Goal: Understand process/instructions: Learn about a topic

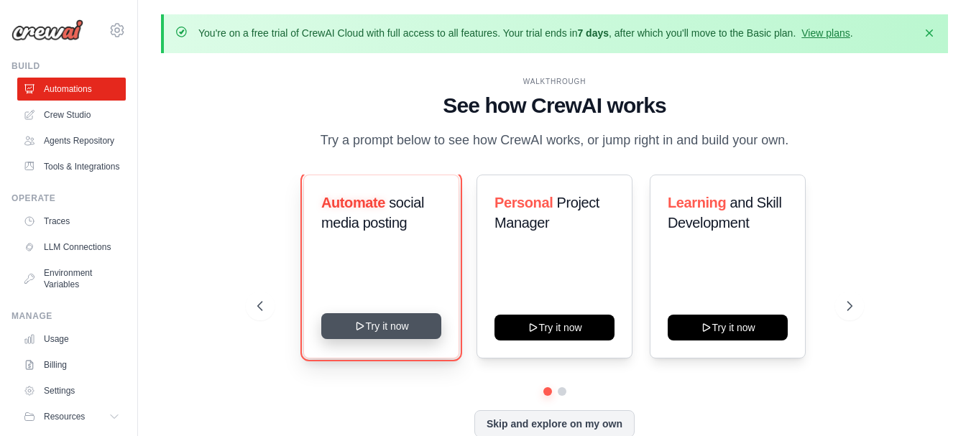
click at [398, 332] on button "Try it now" at bounding box center [381, 327] width 120 height 26
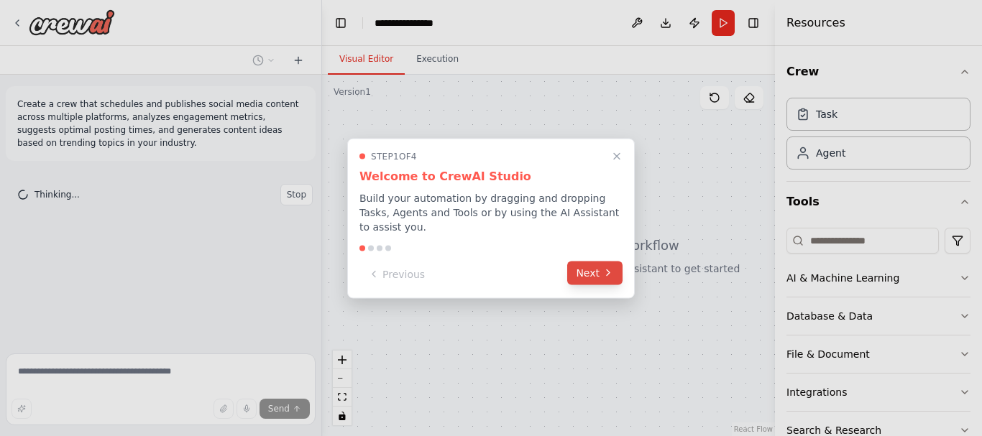
click at [608, 271] on icon at bounding box center [609, 273] width 12 height 12
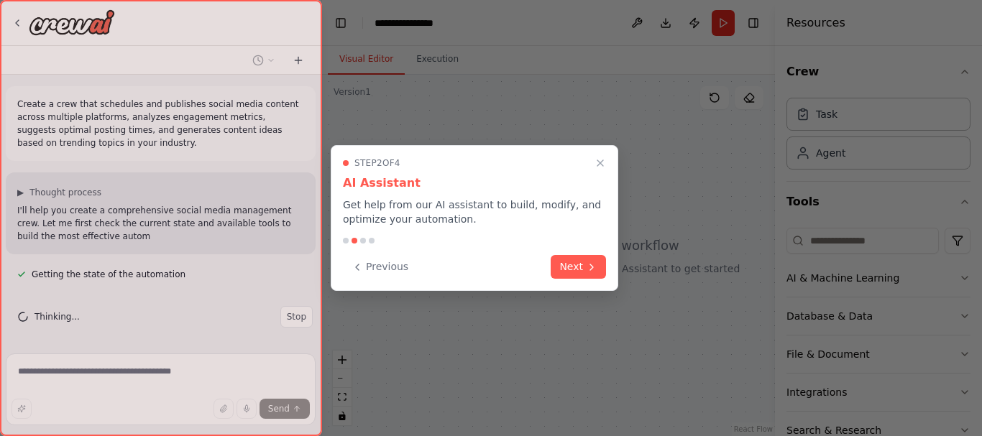
scroll to position [2, 0]
click at [608, 271] on div "Step 2 of 4 AI Assistant Get help from our AI assistant to build, modify, and o…" at bounding box center [475, 218] width 288 height 146
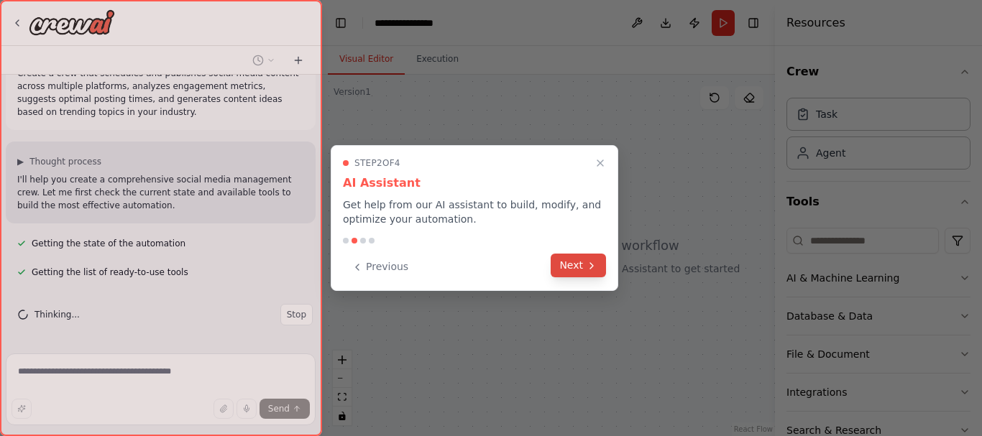
click at [595, 269] on icon at bounding box center [592, 266] width 12 height 12
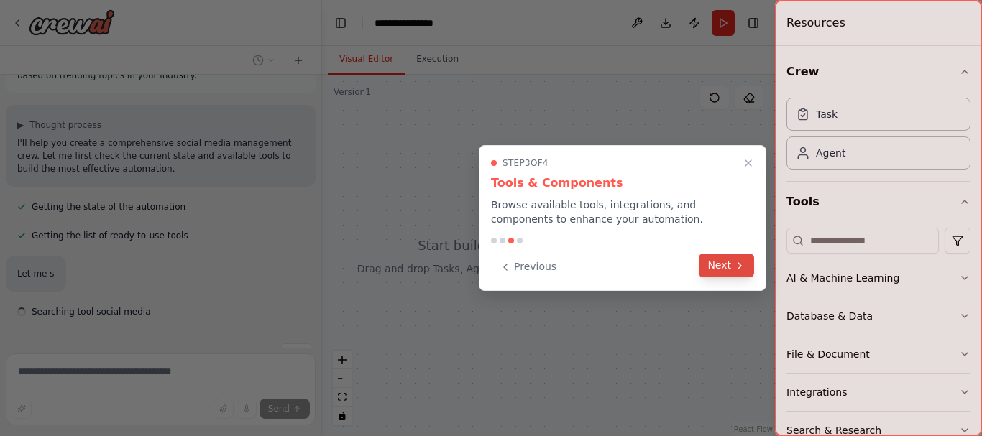
click at [718, 273] on button "Next" at bounding box center [726, 266] width 55 height 24
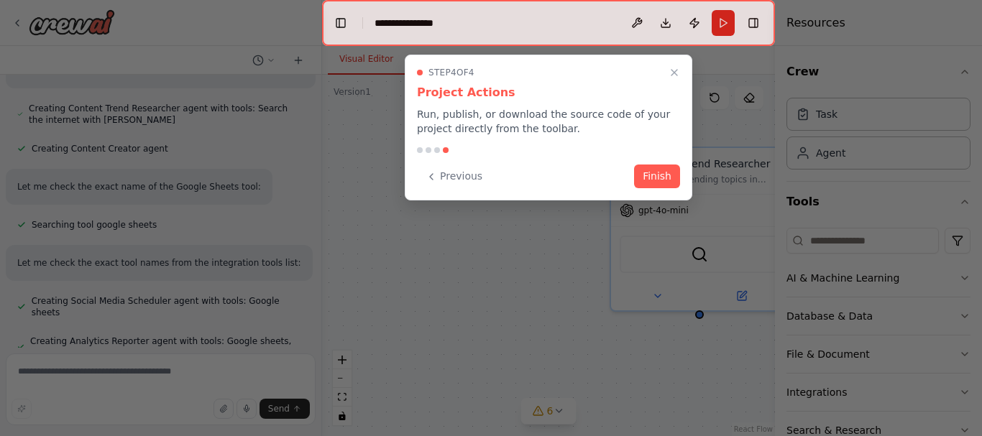
scroll to position [826, 0]
